Goal: Task Accomplishment & Management: Manage account settings

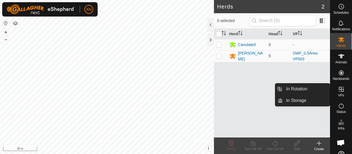
click at [338, 92] on icon at bounding box center [341, 89] width 7 height 7
click at [307, 90] on link "In Rotation" at bounding box center [306, 88] width 47 height 11
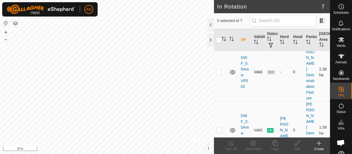
scroll to position [28, 0]
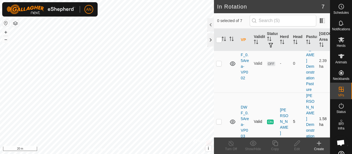
click at [219, 119] on p-checkbox at bounding box center [219, 121] width 6 height 4
checkbox input "true"
click at [274, 147] on div "Copy" at bounding box center [275, 148] width 22 height 5
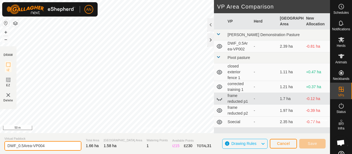
click at [22, 145] on input "DWF_0.5Area-VP004" at bounding box center [42, 146] width 77 height 10
type input "DWF_0.25Area-VP004"
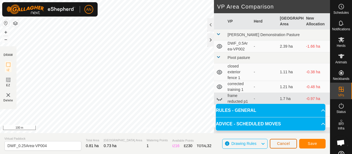
click at [289, 143] on span "Cancel" at bounding box center [283, 143] width 13 height 4
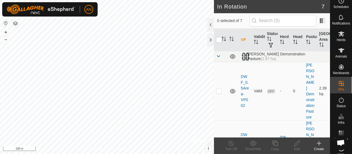
scroll to position [15, 0]
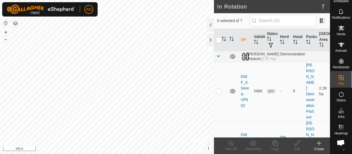
click at [340, 124] on icon at bounding box center [341, 127] width 7 height 7
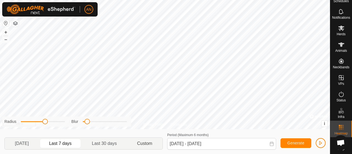
click at [147, 140] on p-togglebutton "Custom" at bounding box center [144, 144] width 35 height 12
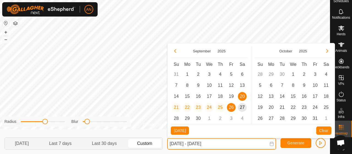
click at [228, 145] on input "[DATE] - [DATE]" at bounding box center [221, 144] width 109 height 12
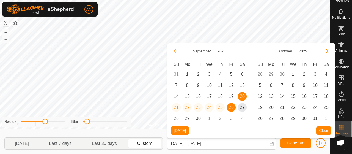
click at [230, 108] on span "26" at bounding box center [231, 107] width 9 height 9
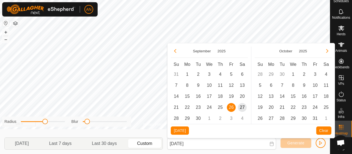
click at [230, 109] on span "26" at bounding box center [231, 107] width 9 height 9
type input "[DATE] - [DATE]"
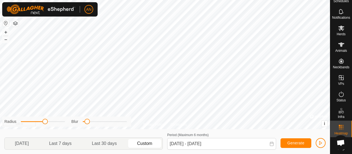
click at [272, 143] on icon at bounding box center [272, 143] width 4 height 4
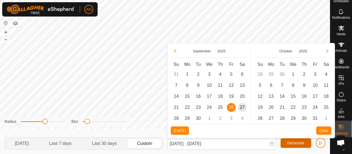
click at [295, 145] on button "Generate" at bounding box center [296, 143] width 31 height 10
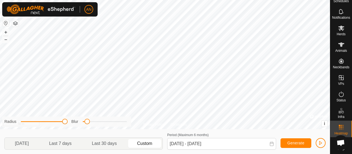
drag, startPoint x: 45, startPoint y: 123, endPoint x: 81, endPoint y: 123, distance: 35.8
click at [81, 123] on div "Radius Blur" at bounding box center [66, 121] width 129 height 10
click at [141, 123] on div "Privacy Policy Contact Us Type: Inclusion Zone undefined Animal + – ⇧ i © Mapbo…" at bounding box center [165, 77] width 330 height 154
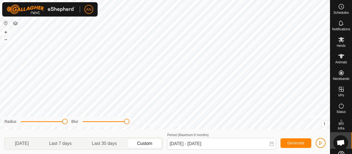
click at [339, 60] on es-animals-svg-icon at bounding box center [341, 56] width 10 height 9
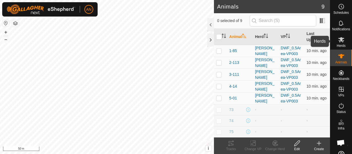
click at [338, 43] on es-mob-svg-icon at bounding box center [341, 39] width 10 height 9
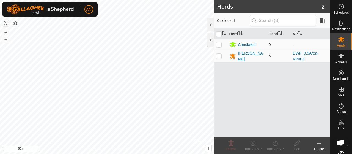
click at [245, 53] on div "[PERSON_NAME]" at bounding box center [251, 56] width 26 height 12
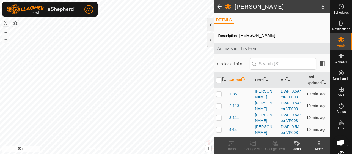
click at [212, 24] on div at bounding box center [210, 24] width 7 height 13
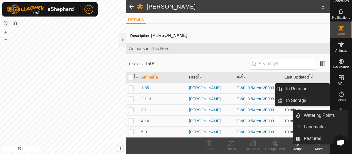
scroll to position [15, 0]
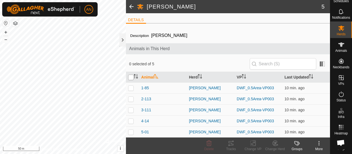
click at [131, 77] on input "checkbox" at bounding box center [131, 78] width 6 height 6
checkbox input "true"
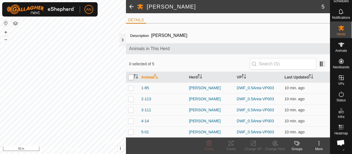
checkbox input "true"
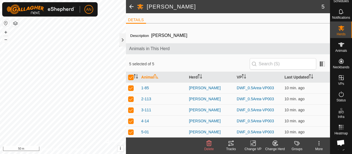
click at [230, 148] on div "Tracks" at bounding box center [231, 148] width 22 height 5
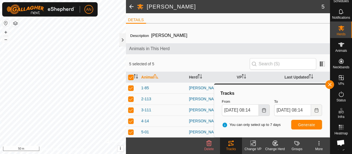
click at [265, 109] on icon "Choose Date" at bounding box center [264, 110] width 4 height 4
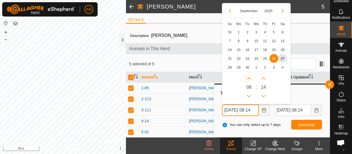
click at [249, 77] on button "Next Hour" at bounding box center [249, 78] width 9 height 9
click at [249, 77] on span "Next Hour" at bounding box center [249, 77] width 0 height 0
click at [249, 77] on button "Next Hour" at bounding box center [249, 78] width 9 height 9
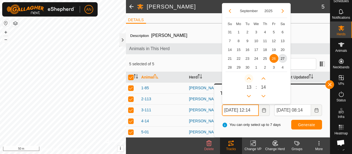
click at [249, 77] on button "Next Hour" at bounding box center [249, 78] width 9 height 9
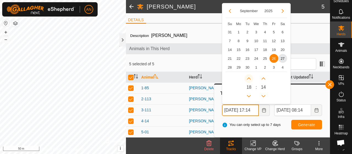
click at [249, 77] on button "Next Hour" at bounding box center [249, 78] width 9 height 9
type input "[DATE] 19:14"
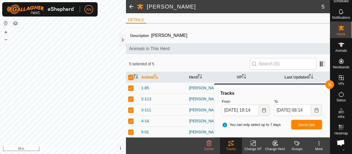
click at [285, 133] on div "Tracks From [DATE] 19:14 September 2025 Su Mo Tu We Th Fr Sa 31 1 2 3 4 5 6 7 8…" at bounding box center [271, 111] width 111 height 48
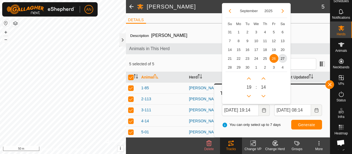
scroll to position [0, 0]
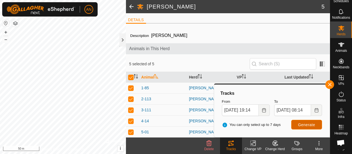
click at [307, 126] on span "Generate" at bounding box center [306, 124] width 17 height 4
click at [124, 40] on div at bounding box center [122, 39] width 7 height 13
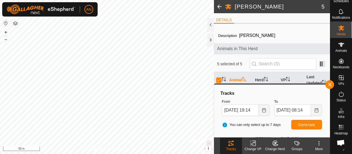
click at [218, 7] on span at bounding box center [219, 6] width 11 height 13
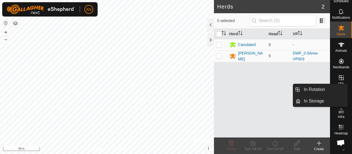
click at [344, 78] on div "VPs" at bounding box center [341, 79] width 22 height 17
click at [342, 76] on icon at bounding box center [341, 77] width 7 height 7
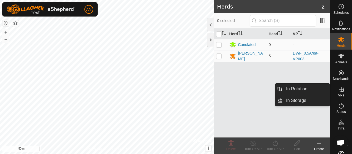
click at [304, 90] on link "In Rotation" at bounding box center [306, 88] width 47 height 11
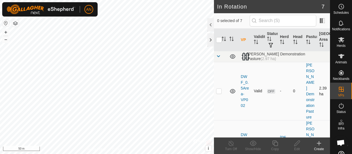
click at [219, 100] on div "In Rotation 7 0 selected of 7 VP Validity Status Herd Head Pasture Grazing Area…" at bounding box center [165, 77] width 330 height 154
click at [217, 147] on p-checkbox at bounding box center [219, 149] width 6 height 4
checkbox input "true"
click at [276, 142] on icon at bounding box center [275, 143] width 7 height 7
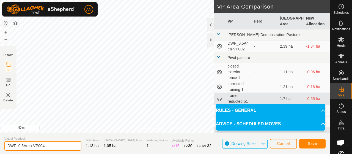
click at [53, 145] on input "DWF_0.5Area-VP004" at bounding box center [42, 146] width 77 height 10
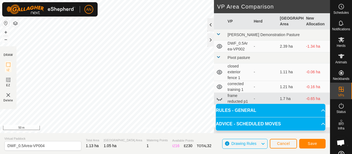
click at [211, 24] on div at bounding box center [210, 24] width 7 height 13
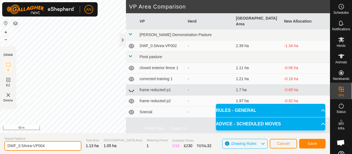
click at [22, 146] on input "DWF_0.5Area-VP004" at bounding box center [42, 146] width 77 height 10
type input "DWF_0.25Area-VP004"
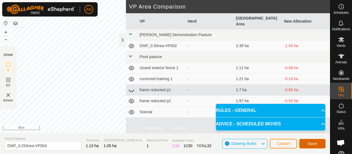
click at [308, 145] on span "Save" at bounding box center [312, 143] width 9 height 4
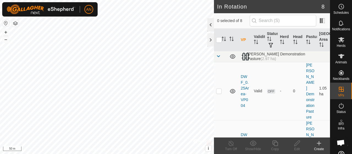
click at [209, 25] on div at bounding box center [210, 24] width 7 height 13
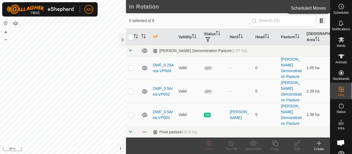
click at [341, 13] on span "Schedules" at bounding box center [340, 12] width 15 height 3
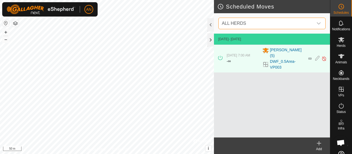
click at [257, 26] on span "ALL HERDS" at bounding box center [267, 23] width 94 height 11
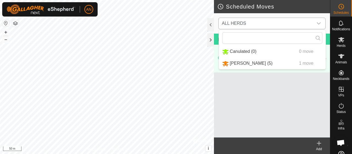
click at [246, 63] on li "[PERSON_NAME] (5) 1 move" at bounding box center [272, 63] width 107 height 11
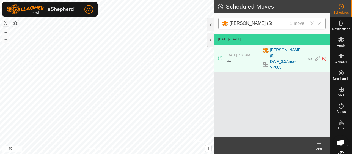
click at [318, 147] on div "Add" at bounding box center [319, 148] width 22 height 5
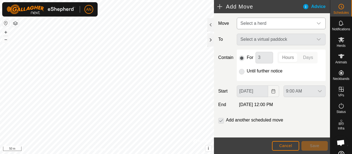
click at [247, 18] on span "Select a herd" at bounding box center [275, 23] width 75 height 11
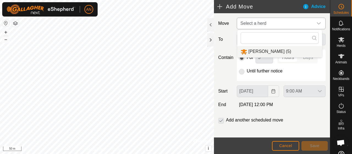
click at [250, 54] on li "[PERSON_NAME] (5)" at bounding box center [279, 51] width 85 height 11
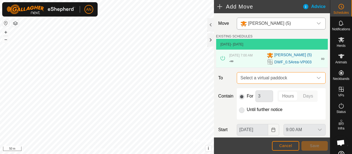
click at [290, 76] on span "Select a virtual paddock" at bounding box center [275, 77] width 75 height 11
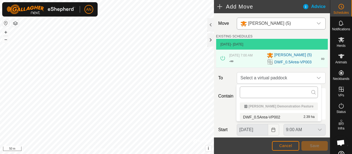
click at [277, 89] on input "text" at bounding box center [279, 92] width 78 height 12
click at [317, 78] on icon "dropdown trigger" at bounding box center [319, 78] width 4 height 4
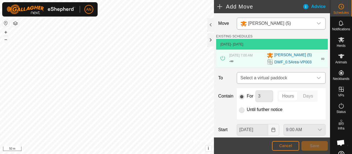
click at [317, 78] on icon "dropdown trigger" at bounding box center [319, 78] width 4 height 4
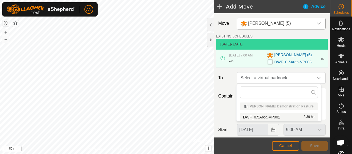
click at [222, 115] on div "Contain For 3 Hours Days Until further notice" at bounding box center [272, 103] width 112 height 31
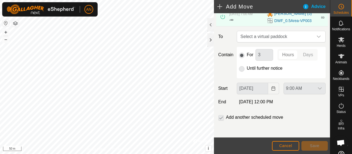
scroll to position [14, 0]
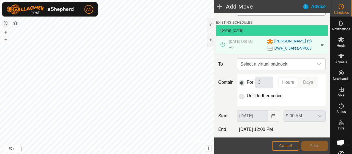
click at [242, 97] on p-radiobutton at bounding box center [242, 95] width 6 height 7
drag, startPoint x: 224, startPoint y: 93, endPoint x: 235, endPoint y: 66, distance: 29.2
click at [227, 87] on div "Contain For 3 Hours Days Until further notice" at bounding box center [272, 89] width 112 height 31
click at [250, 68] on span "Select a virtual paddock" at bounding box center [275, 64] width 75 height 11
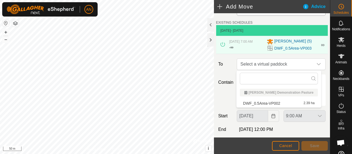
click at [259, 101] on span "DWF_0.5Area-VP002" at bounding box center [261, 103] width 37 height 4
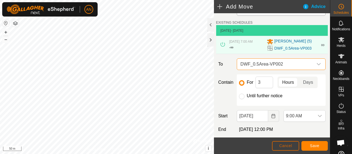
click at [289, 146] on span "Cancel" at bounding box center [285, 145] width 13 height 4
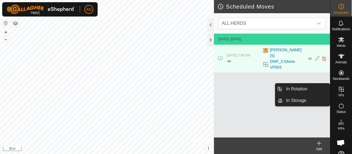
drag, startPoint x: 343, startPoint y: 98, endPoint x: 342, endPoint y: 94, distance: 4.0
click at [342, 94] on span "VPs" at bounding box center [341, 95] width 6 height 3
click at [307, 92] on link "In Rotation" at bounding box center [306, 88] width 47 height 11
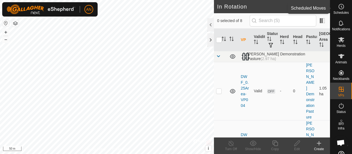
click at [340, 9] on circle at bounding box center [341, 6] width 5 height 5
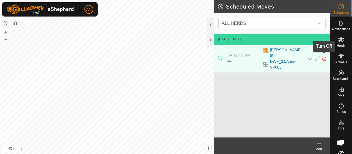
click at [323, 57] on img at bounding box center [324, 59] width 5 height 6
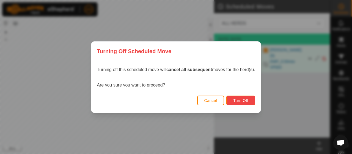
click at [247, 99] on span "Turn Off" at bounding box center [240, 100] width 15 height 4
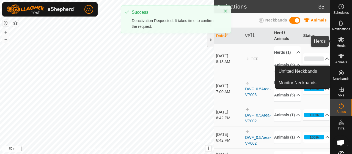
click at [340, 44] on span "Herds" at bounding box center [341, 45] width 9 height 3
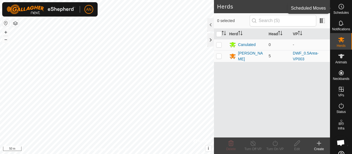
click at [341, 7] on circle at bounding box center [341, 6] width 5 height 5
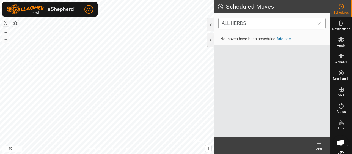
click at [271, 25] on span "ALL HERDS" at bounding box center [267, 23] width 94 height 11
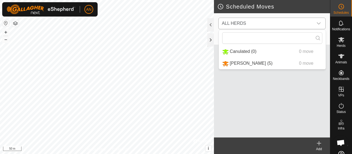
click at [245, 65] on li "[PERSON_NAME] (5) 0 move" at bounding box center [272, 63] width 107 height 11
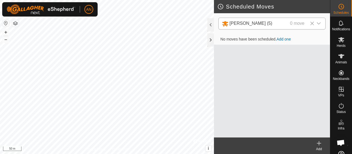
click at [287, 41] on link "Add one" at bounding box center [284, 39] width 14 height 4
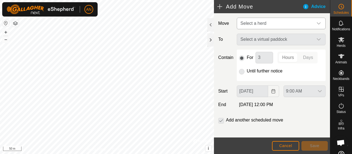
click at [280, 22] on span "Select a herd" at bounding box center [275, 23] width 75 height 11
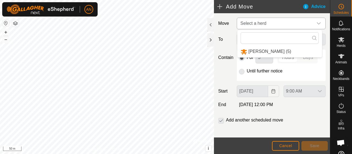
click at [270, 54] on li "[PERSON_NAME] (5)" at bounding box center [279, 51] width 85 height 11
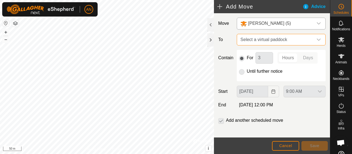
click at [267, 40] on span "Select a virtual paddock" at bounding box center [275, 39] width 75 height 11
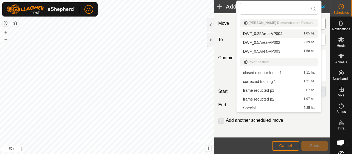
click at [266, 33] on li "DWF_0.25Area-VP004 1.05 ha" at bounding box center [279, 33] width 78 height 8
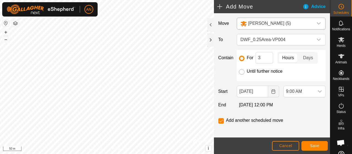
click at [242, 71] on input "Until further notice" at bounding box center [242, 72] width 6 height 6
radio input "true"
checkbox input "false"
click at [318, 92] on icon "dropdown trigger" at bounding box center [320, 91] width 4 height 4
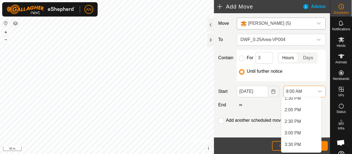
scroll to position [323, 0]
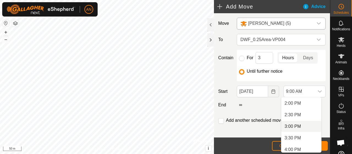
click at [293, 127] on li "3:00 PM" at bounding box center [301, 126] width 40 height 11
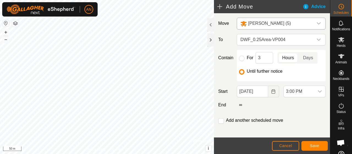
click at [300, 113] on div "Move [PERSON_NAME] (5) To DWF_0.25Area-VP004 Contain For 3 Hours Days Until fur…" at bounding box center [272, 77] width 116 height 128
click at [315, 145] on span "Save" at bounding box center [314, 145] width 9 height 4
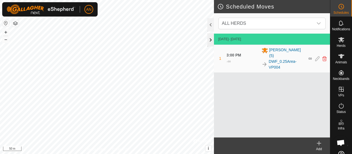
click at [209, 42] on div at bounding box center [210, 39] width 7 height 13
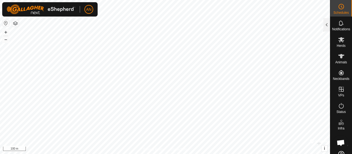
click at [208, 0] on html "AN Schedules Notifications Herds Animals Neckbands VPs Status Infra Heatmap Hel…" at bounding box center [176, 77] width 352 height 154
click at [213, 153] on html "AN Schedules Notifications Herds Animals Neckbands VPs Status Infra Heatmap Hel…" at bounding box center [176, 77] width 352 height 154
click at [185, 153] on html "AN Schedules Notifications Herds Animals Neckbands VPs Status Infra Heatmap Hel…" at bounding box center [176, 77] width 352 height 154
click at [167, 149] on div "Privacy Policy Contact Us Type: Inclusion Zone undefined Animal + – ⇧ i © Mapbo…" at bounding box center [165, 77] width 330 height 154
click at [5, 23] on button "button" at bounding box center [5, 23] width 7 height 7
